Goal: Task Accomplishment & Management: Manage account settings

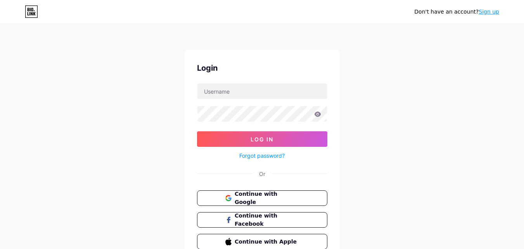
click at [164, 143] on div "Don't have an account? Sign up Login Log In Forgot password? Or Continue with G…" at bounding box center [262, 143] width 524 height 286
click at [220, 99] on div at bounding box center [262, 91] width 130 height 16
click at [229, 91] on input "text" at bounding box center [262, 91] width 130 height 16
type input "[EMAIL_ADDRESS][DOMAIN_NAME]"
click at [137, 135] on div "Don't have an account? Sign up Login [EMAIL_ADDRESS][DOMAIN_NAME] Log In Forgot…" at bounding box center [262, 143] width 524 height 286
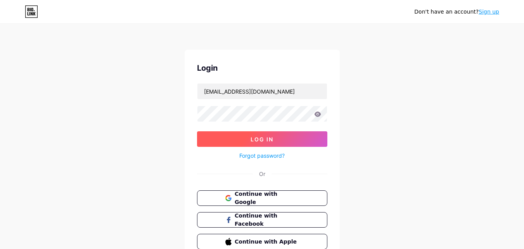
click at [225, 138] on button "Log In" at bounding box center [262, 139] width 130 height 16
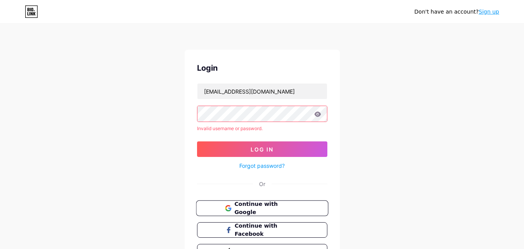
click at [229, 214] on button "Continue with Google" at bounding box center [262, 208] width 132 height 16
